Goal: Navigation & Orientation: Find specific page/section

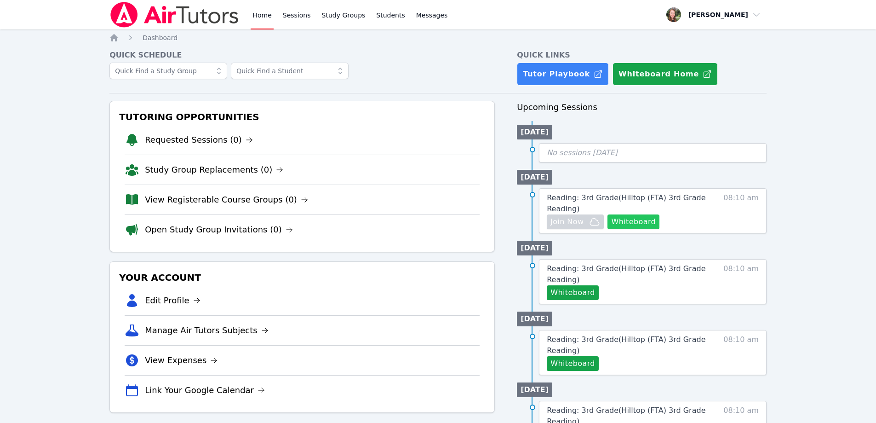
click at [640, 220] on button "Whiteboard" at bounding box center [633, 221] width 52 height 15
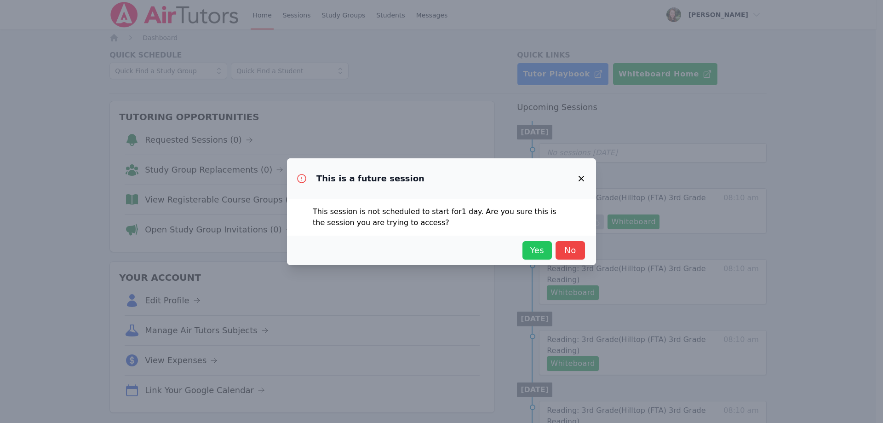
click at [545, 250] on span "Yes" at bounding box center [537, 250] width 20 height 13
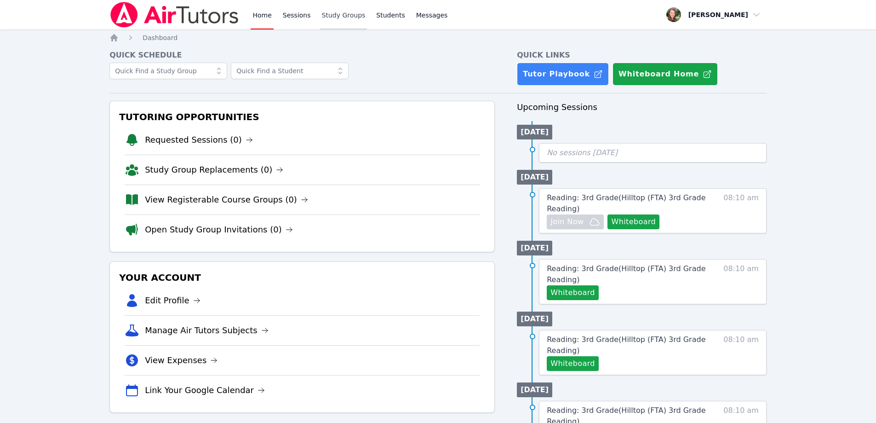
click at [339, 17] on link "Study Groups" at bounding box center [343, 14] width 47 height 29
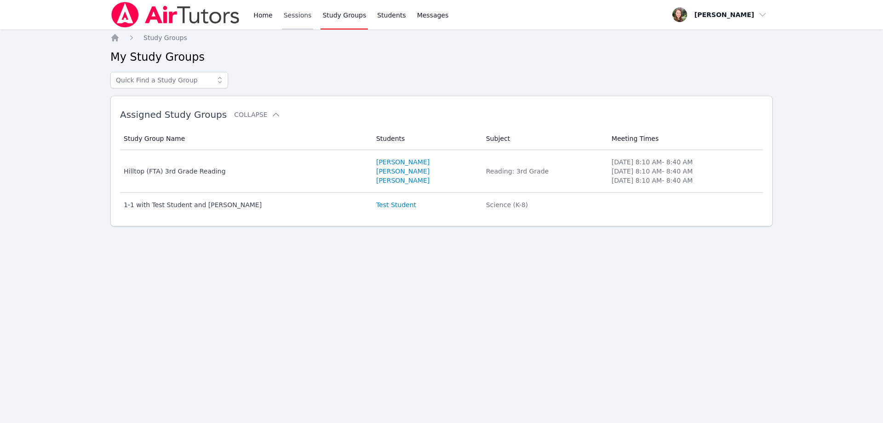
click at [293, 14] on link "Sessions" at bounding box center [298, 14] width 32 height 29
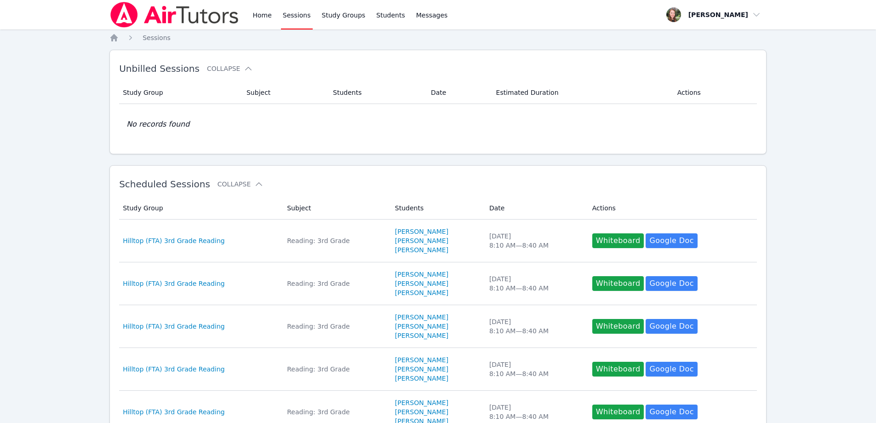
click at [245, 17] on div "Home Sessions Study Groups Students Messages" at bounding box center [279, 14] width 340 height 29
click at [281, 16] on link "Sessions" at bounding box center [297, 14] width 32 height 29
click at [267, 16] on link "Home" at bounding box center [262, 14] width 23 height 29
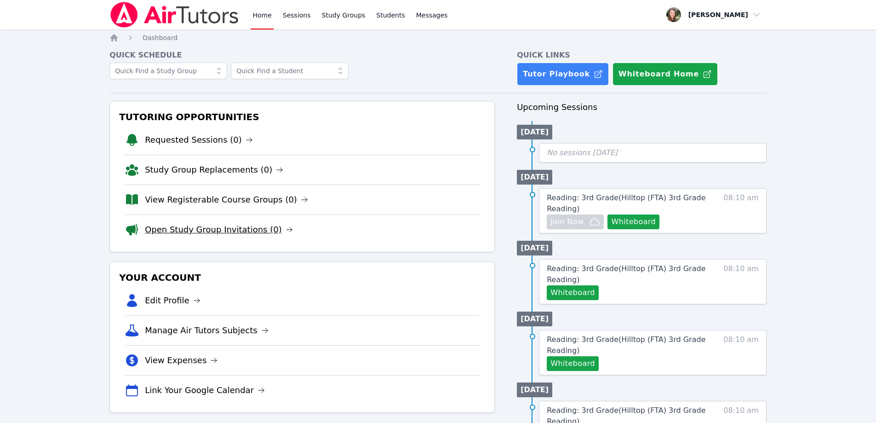
click at [286, 228] on icon at bounding box center [289, 229] width 7 height 7
